Goal: Check status: Check status

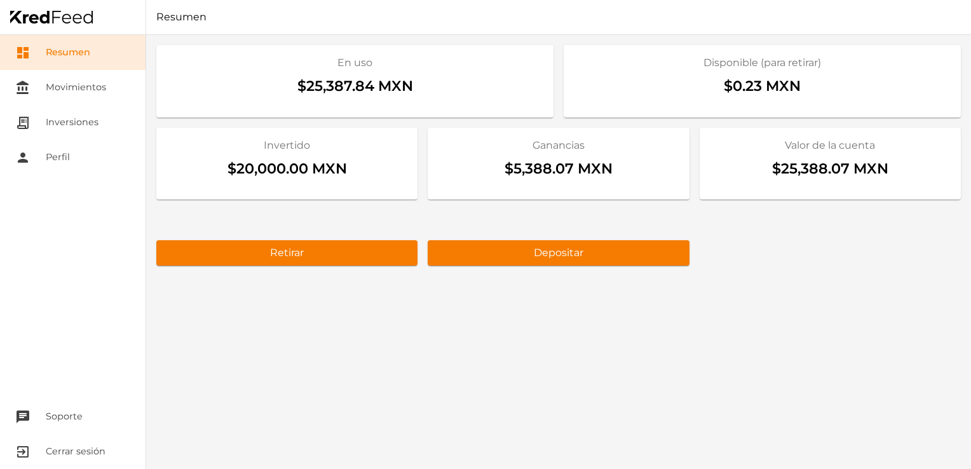
click at [813, 304] on div "En uso $25,387.84 MXN Disponible (para retirar) $0.23 MXN Invertido $20,000.00 …" at bounding box center [558, 252] width 825 height 434
click at [805, 336] on div "En uso $25,387.84 MXN Disponible (para retirar) $0.23 MXN Invertido $20,000.00 …" at bounding box center [558, 252] width 825 height 434
click at [50, 121] on link "receipt_long Inversiones" at bounding box center [73, 122] width 146 height 35
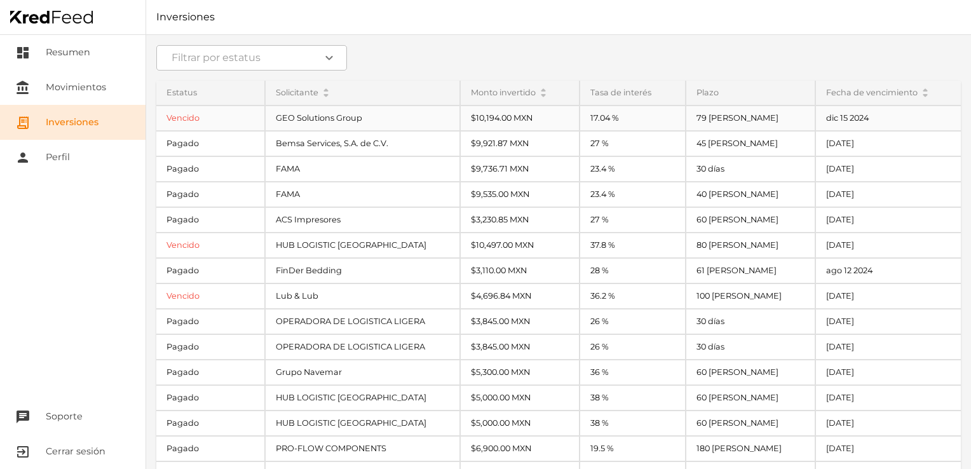
click at [245, 123] on div "Vencido" at bounding box center [210, 118] width 108 height 24
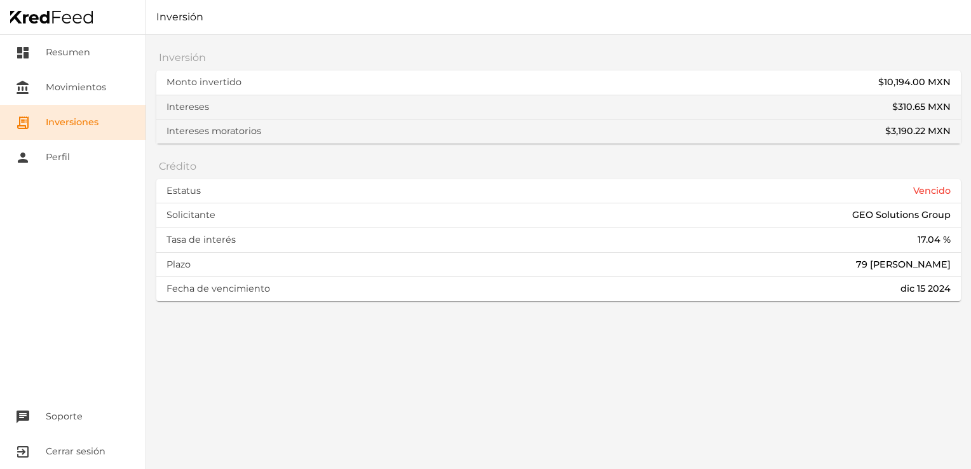
click at [127, 115] on link "receipt_long Inversiones" at bounding box center [73, 122] width 146 height 35
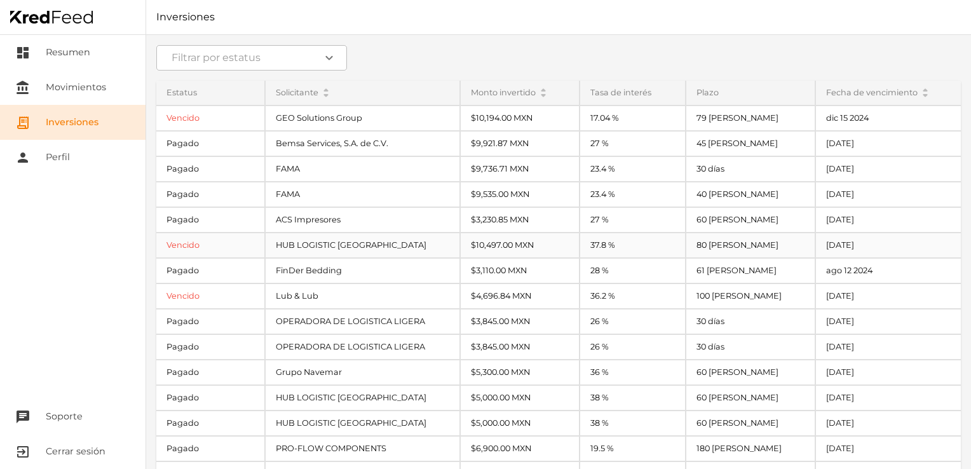
click at [226, 243] on div "Vencido" at bounding box center [210, 245] width 108 height 24
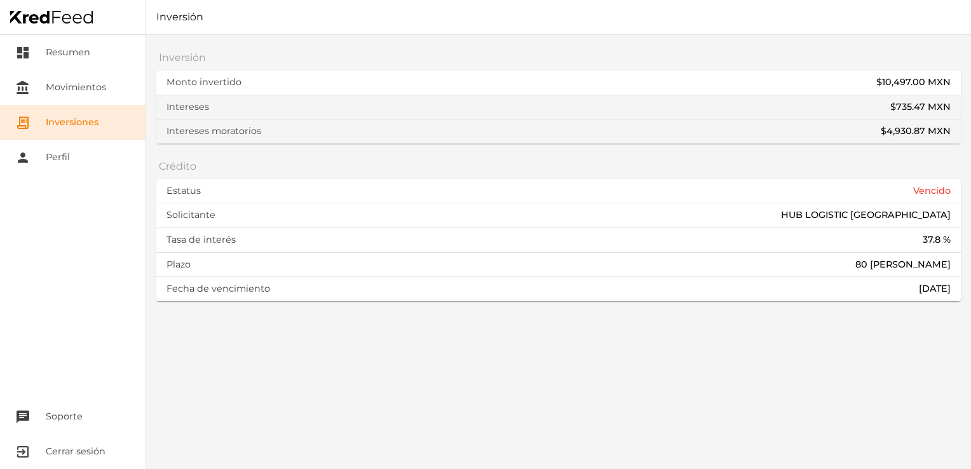
click at [102, 128] on link "receipt_long Inversiones" at bounding box center [73, 122] width 146 height 35
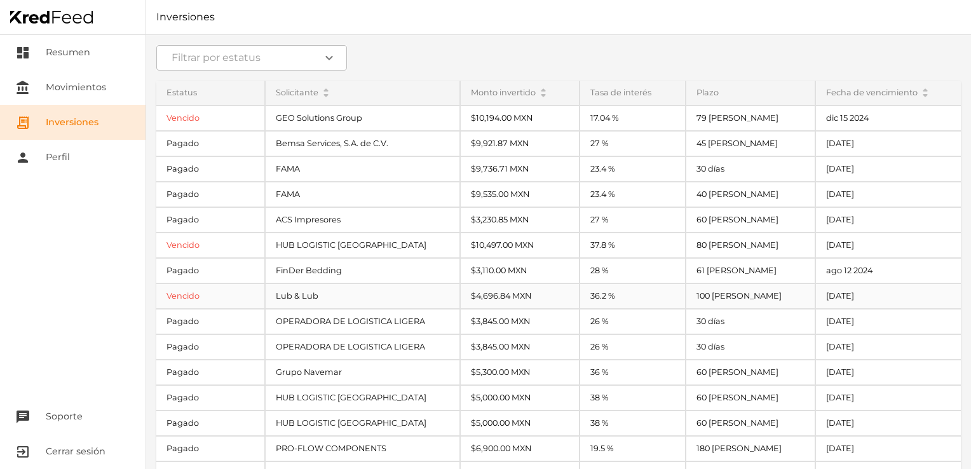
click at [205, 291] on div "Vencido" at bounding box center [210, 296] width 108 height 24
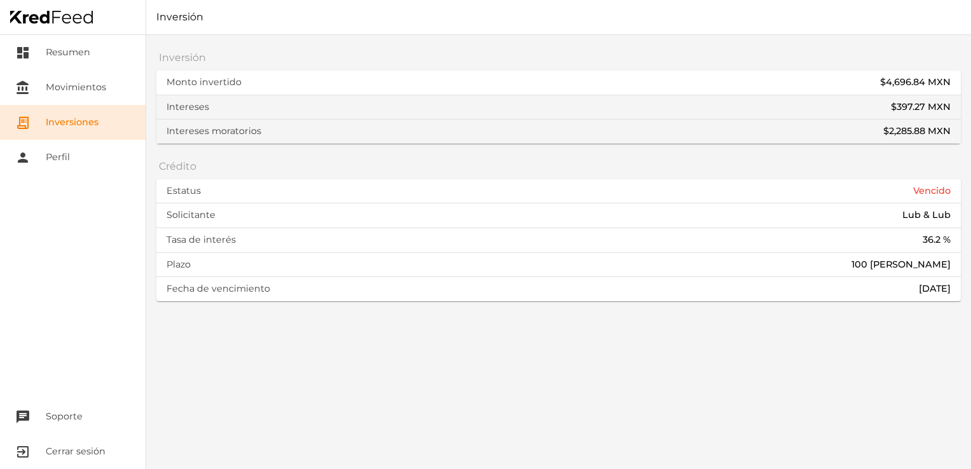
click at [91, 125] on link "receipt_long Inversiones" at bounding box center [73, 122] width 146 height 35
